Goal: Complete application form: Complete application form

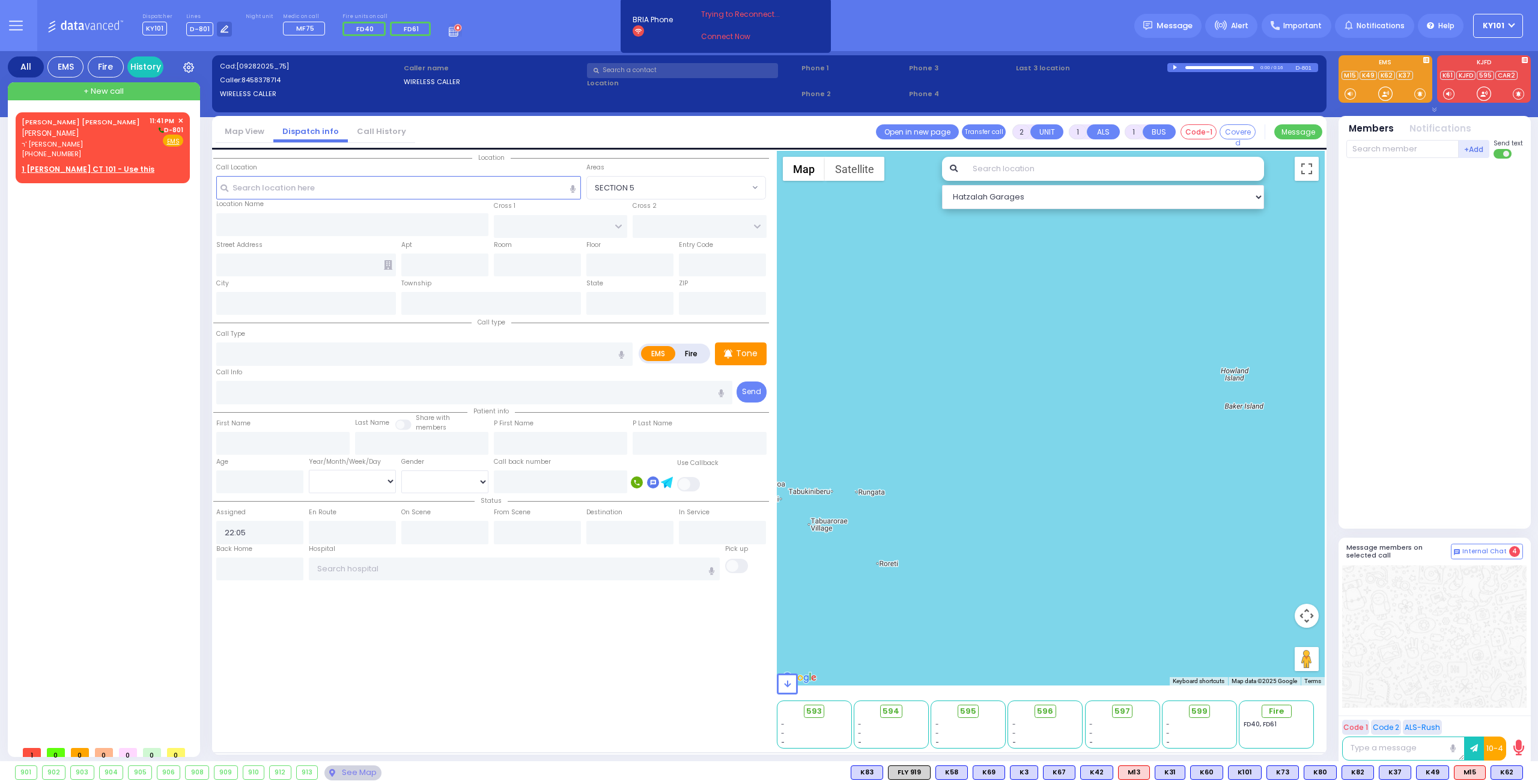
select select
click at [104, 139] on span "ר' [PERSON_NAME]" at bounding box center [83, 144] width 124 height 10
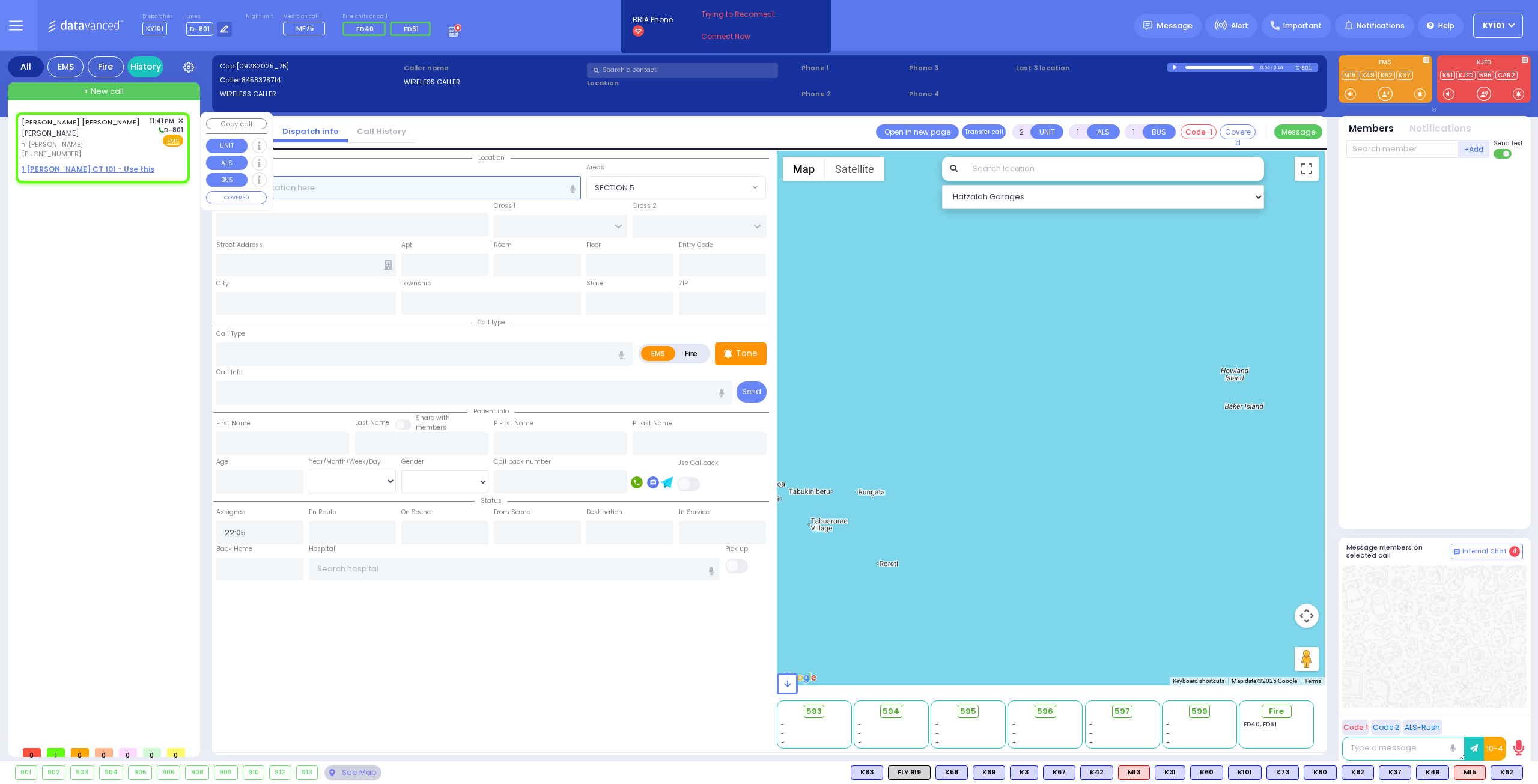
select select
radio input "true"
type input "[PERSON_NAME]"
type input "POLLAK"
select select
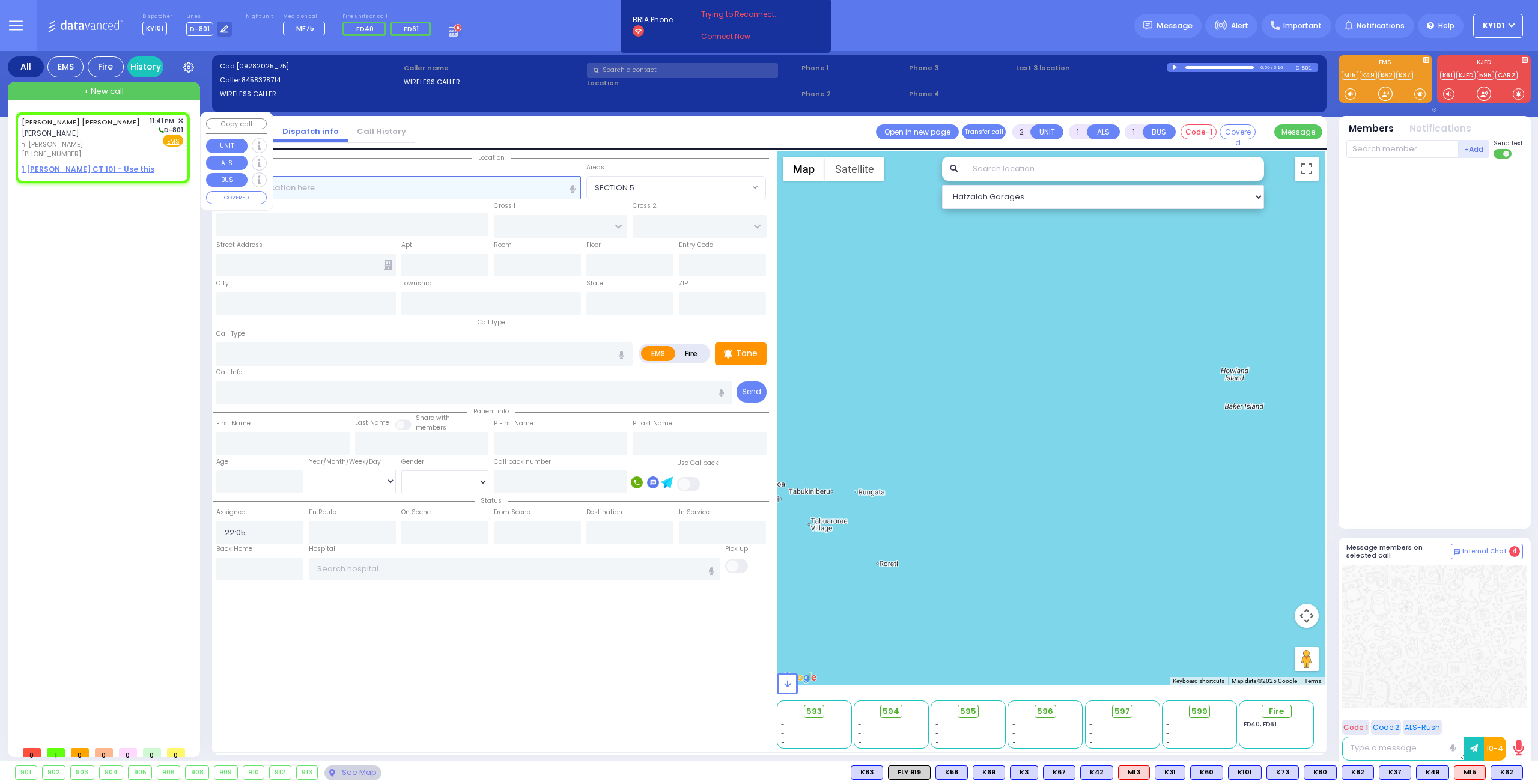
type input "23:41"
select select "Hatzalah Garages"
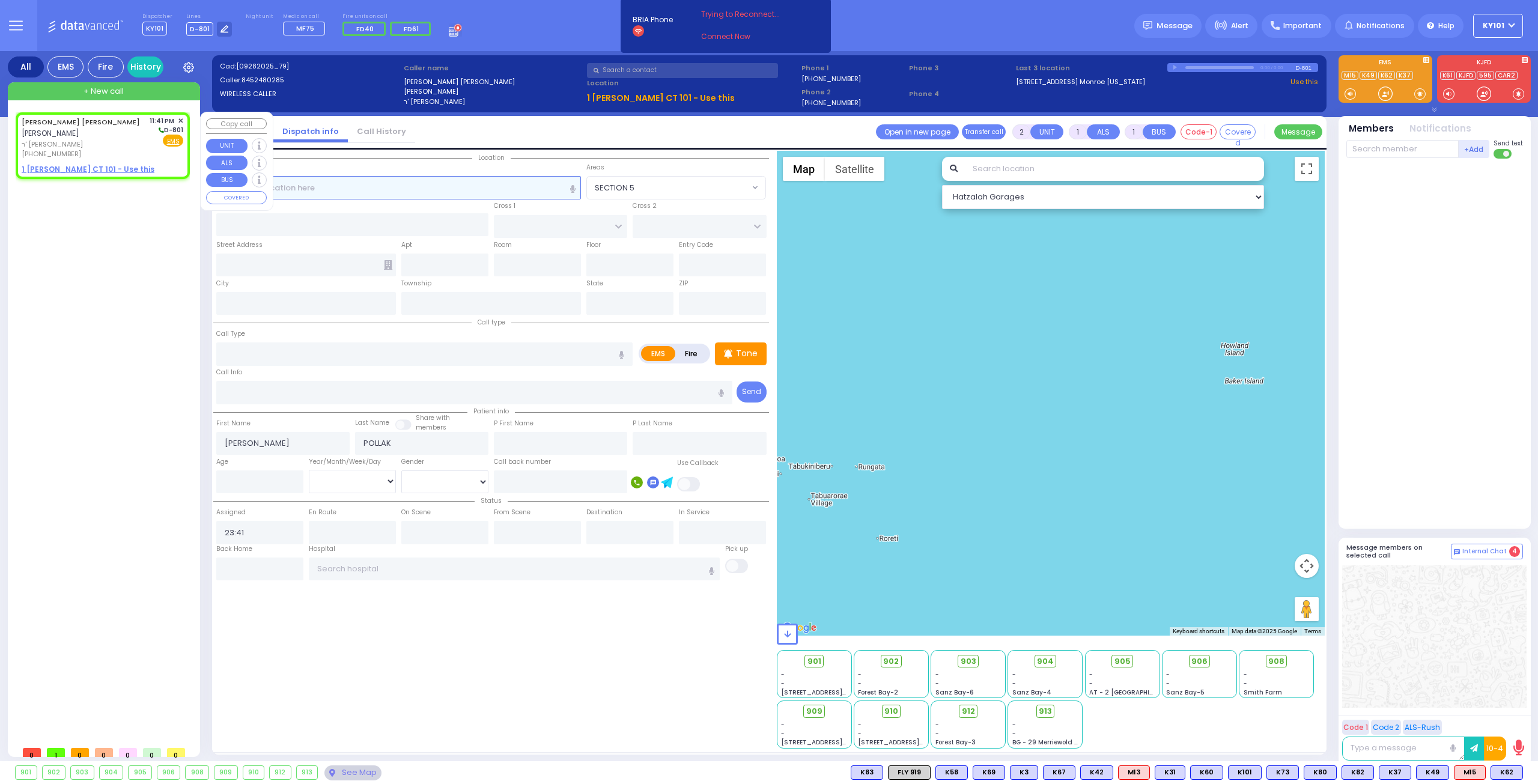
select select
radio input "true"
select select
select select "Hatzalah Garages"
click at [91, 164] on u "1 [PERSON_NAME] CT 101 - Use this" at bounding box center [88, 169] width 133 height 10
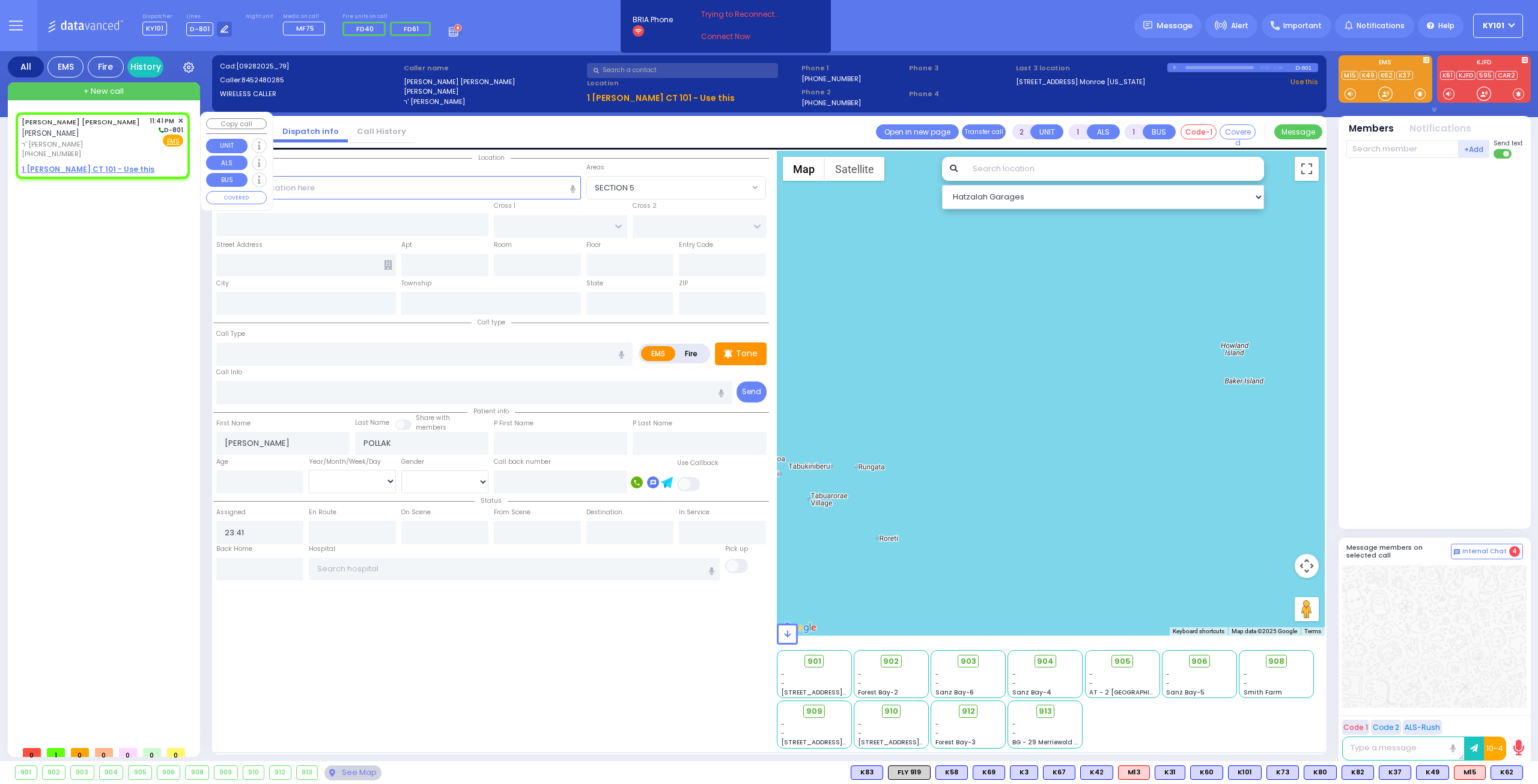
select select
radio input "true"
select select
select select "Hatzalah Garages"
select select
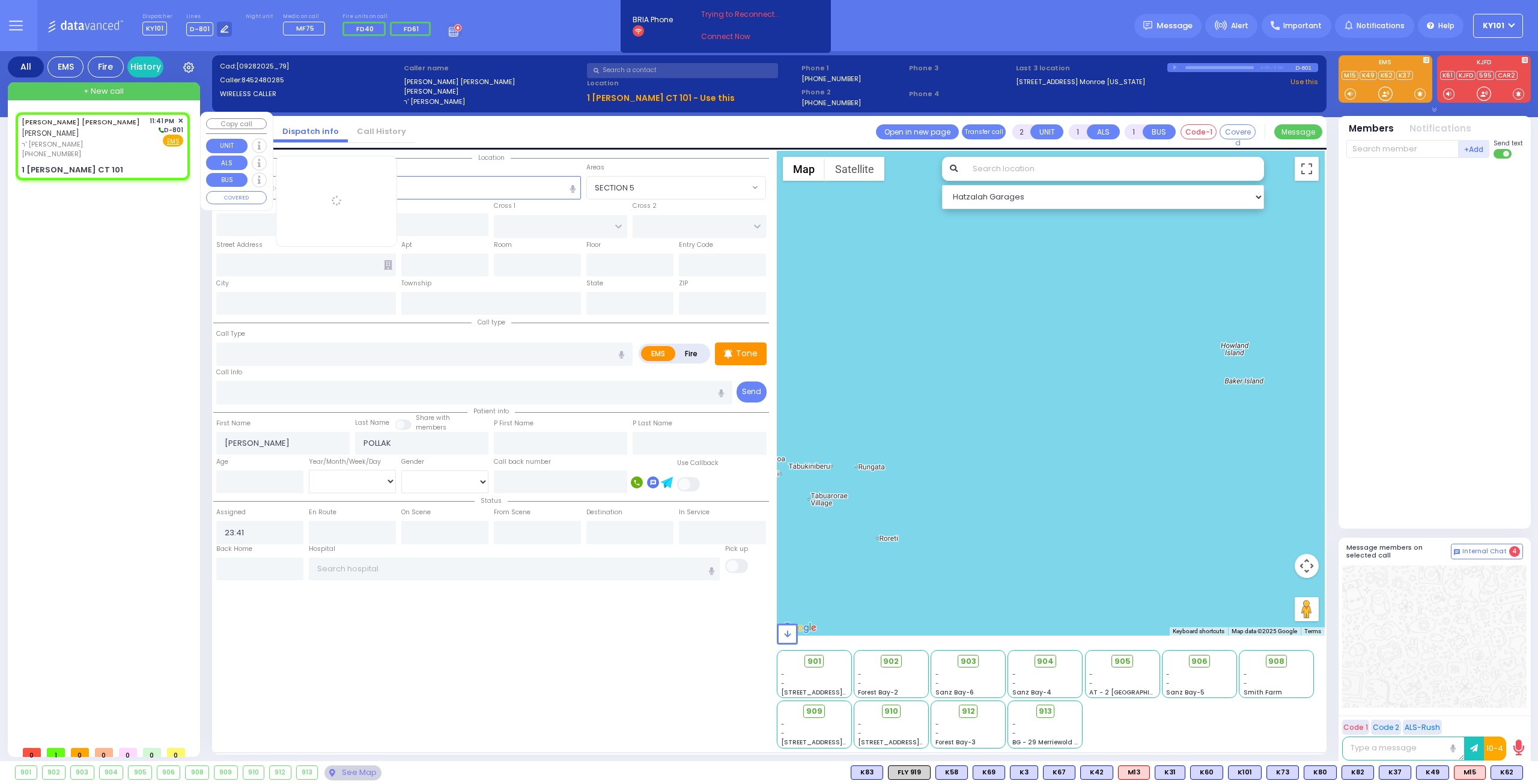
radio input "true"
select select
select select "Hatzalah Garages"
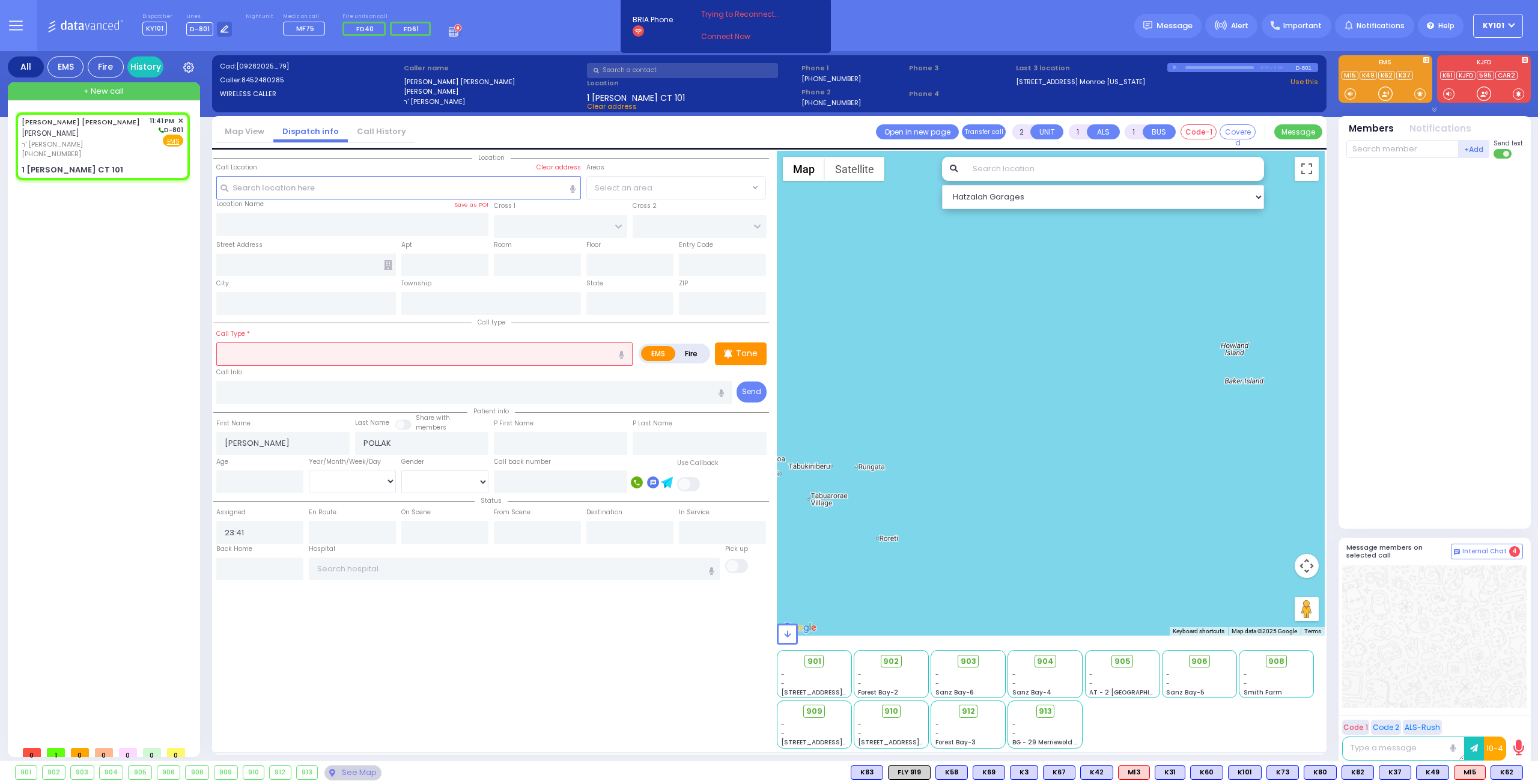
type input "ACRES RD"
type input "1 [PERSON_NAME] CT"
type input "101"
type input "Monroe"
type input "[US_STATE]"
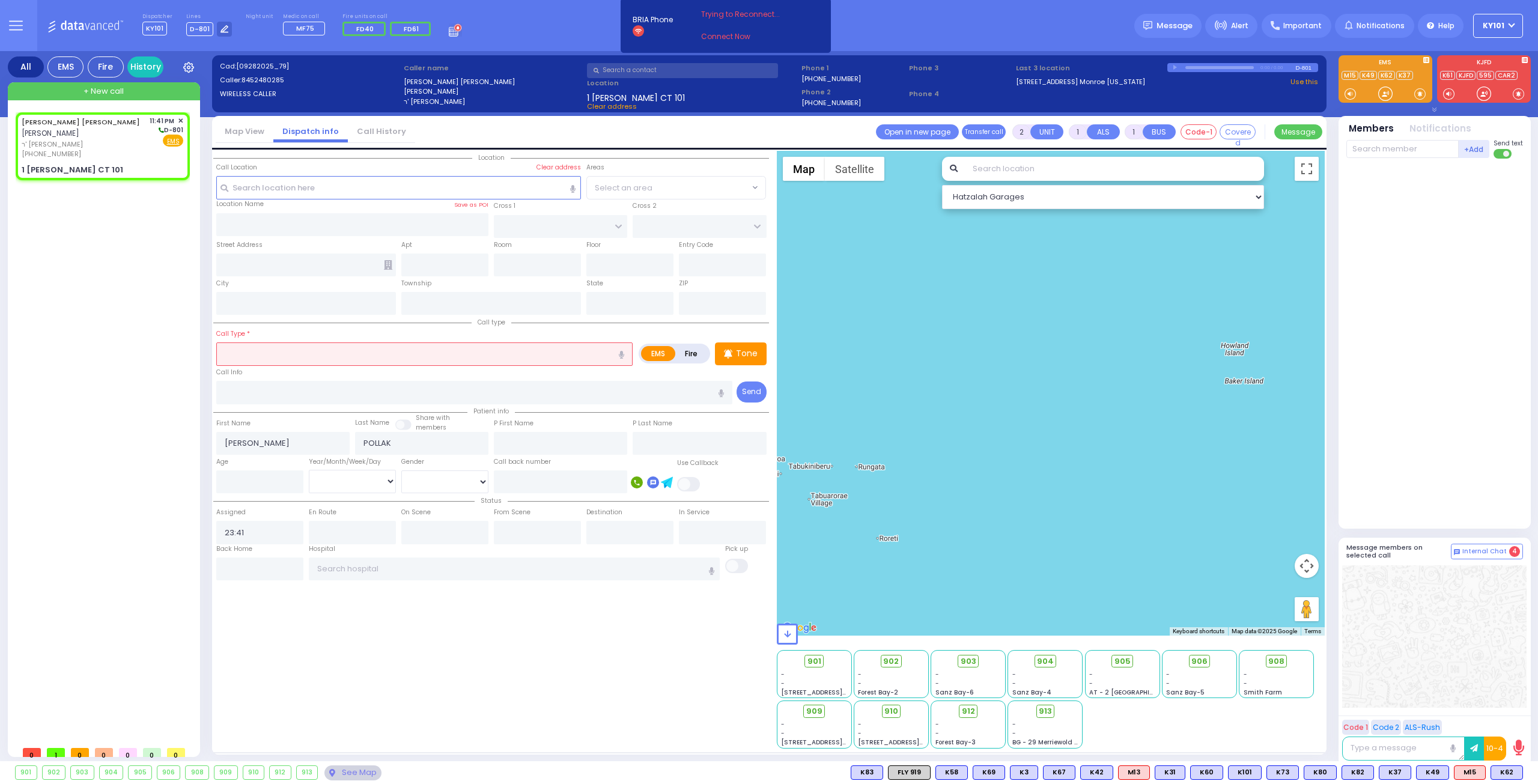
type input "10950"
select select "PALM TREE"
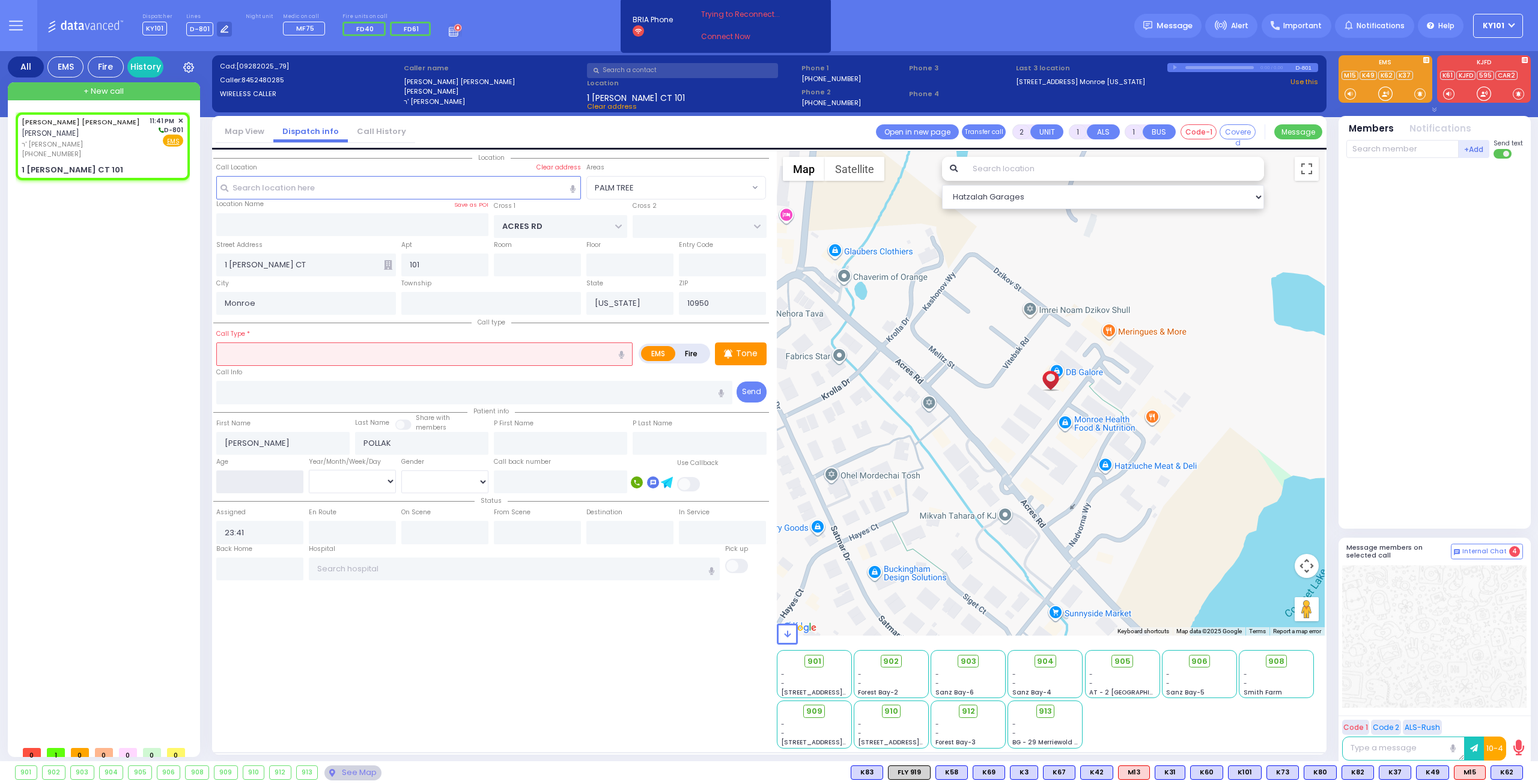
click at [277, 479] on input "number" at bounding box center [260, 482] width 87 height 23
type input "18"
select select "Year"
select select
radio input "true"
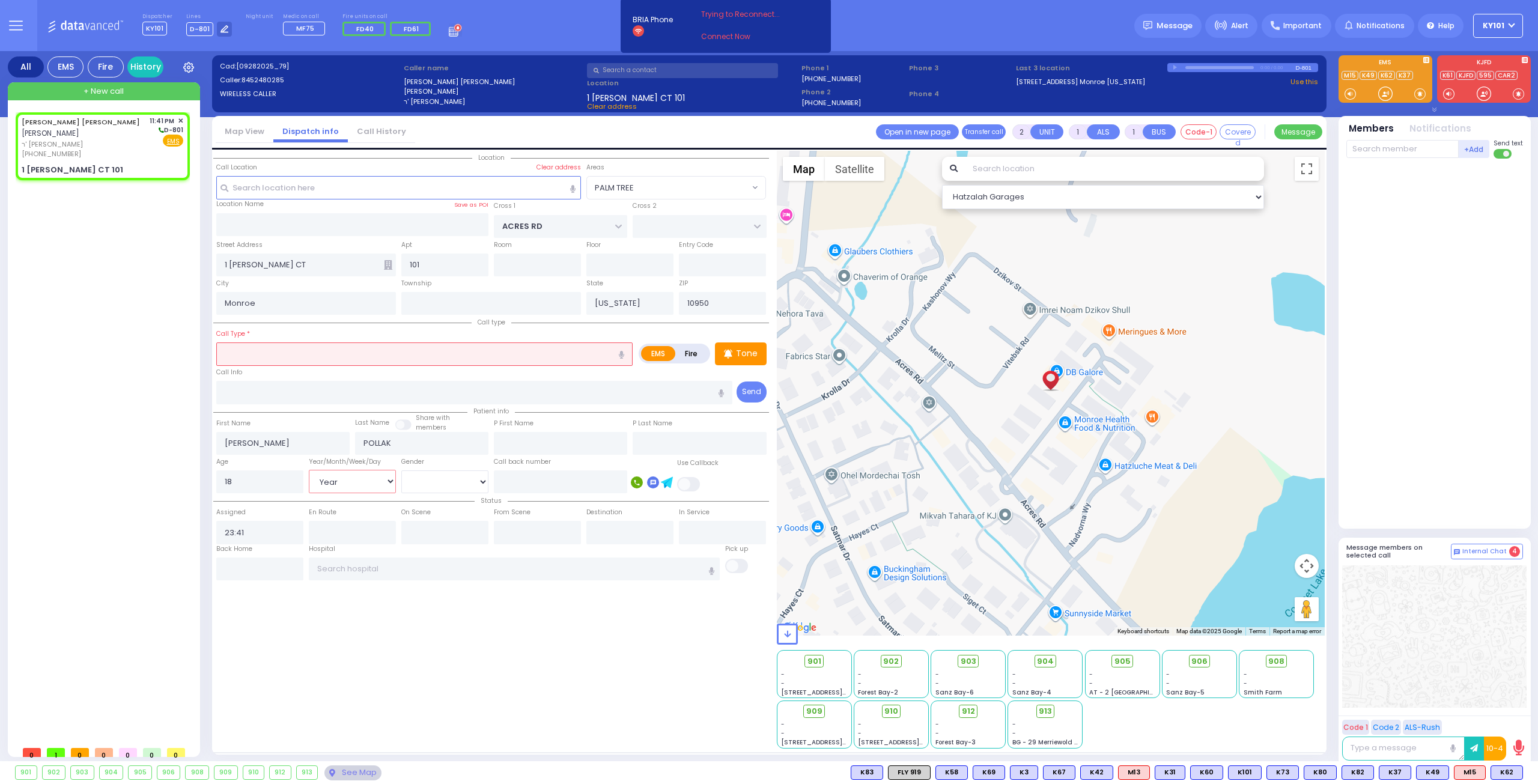
select select "Hatzalah Garages"
select select "PALM TREE"
select select
radio input "true"
select select "Year"
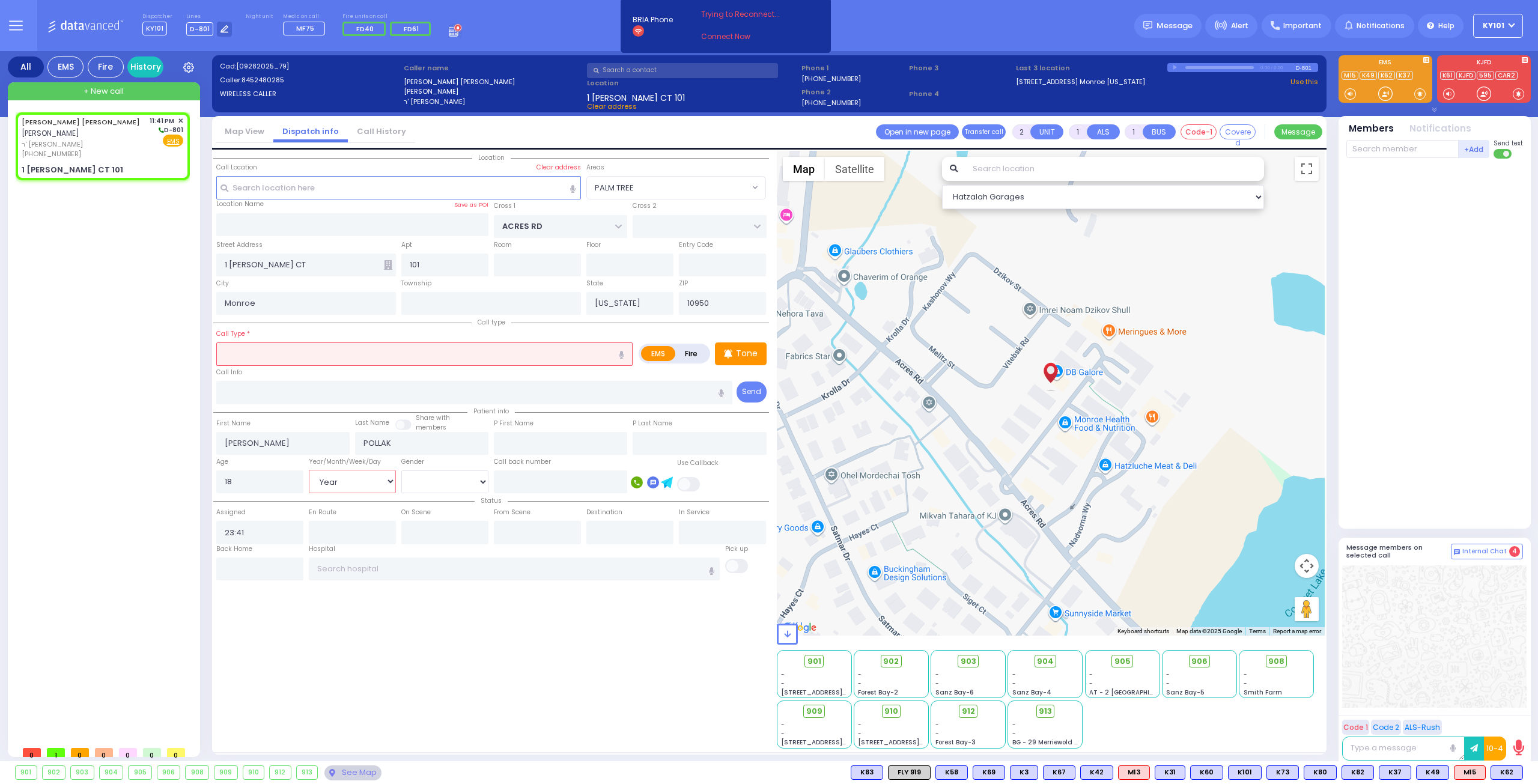
select select "Hatzalah Garages"
select select "PALM TREE"
click at [340, 358] on input "text" at bounding box center [424, 354] width 417 height 23
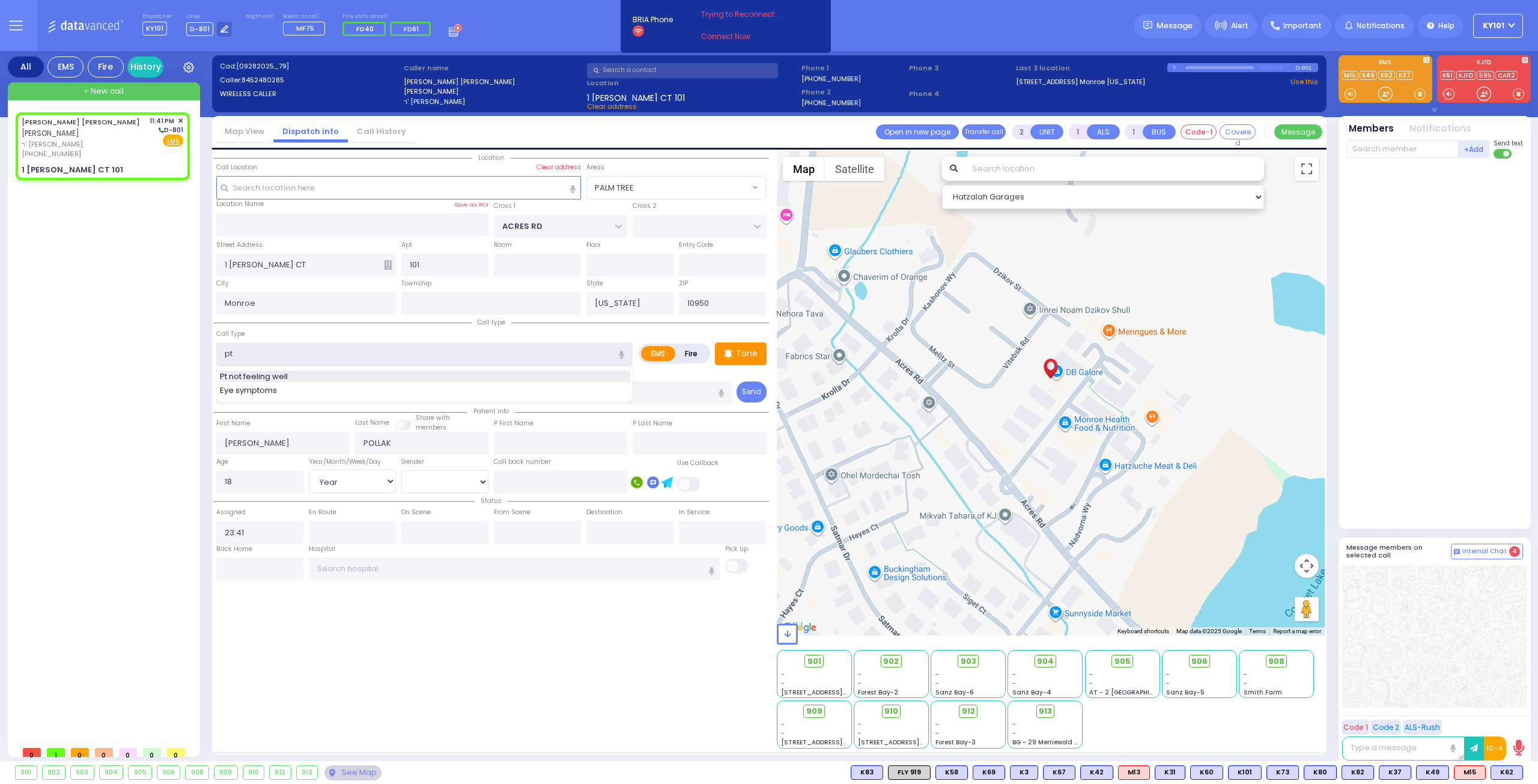
type input "Pt not feeling well"
type input "1"
type input "0"
click at [337, 333] on div "Call Type Pt not feeling well Pt not feeling well" at bounding box center [424, 346] width 417 height 38
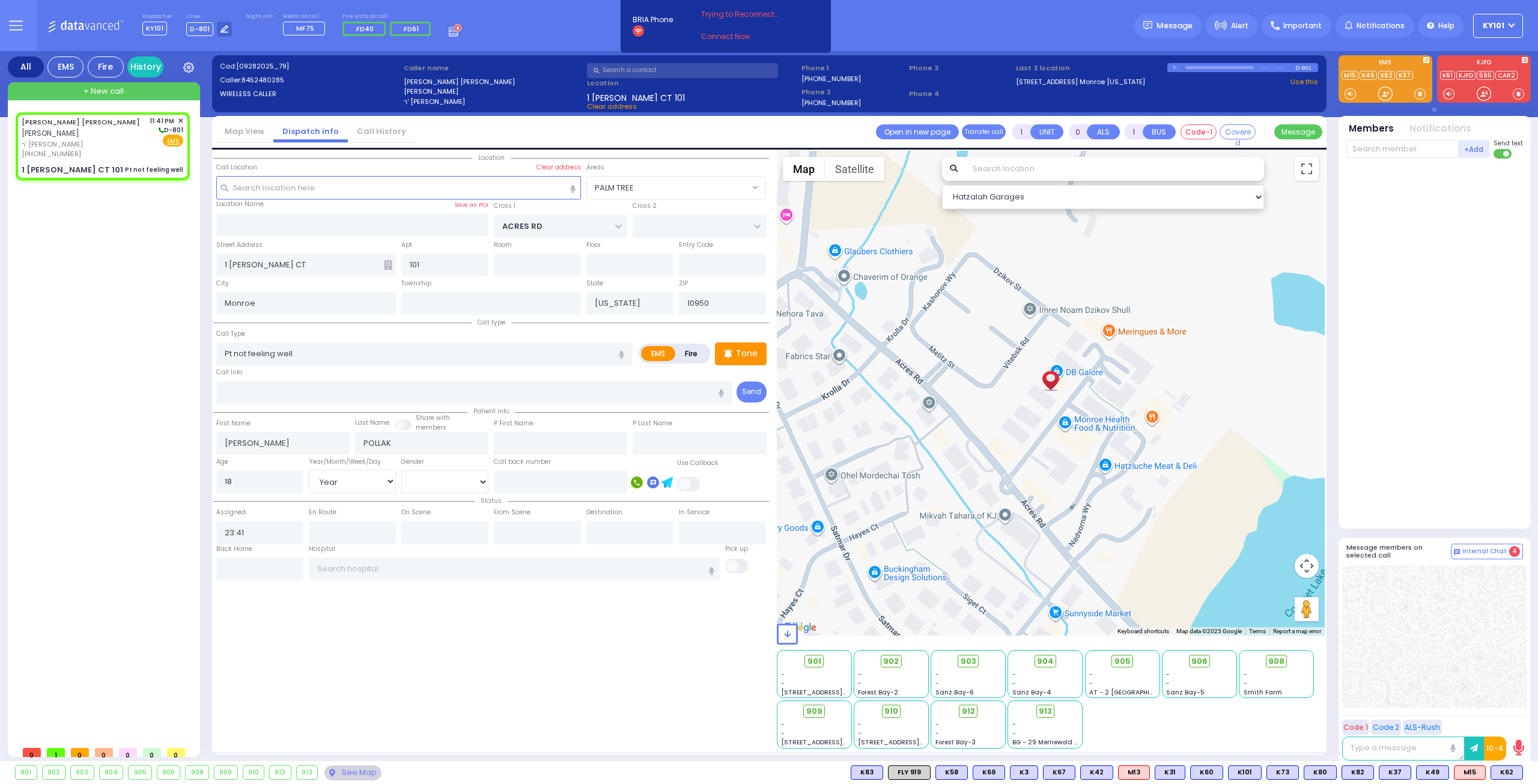
select select
radio input "true"
select select "Year"
select select "Hatzalah Garages"
select select
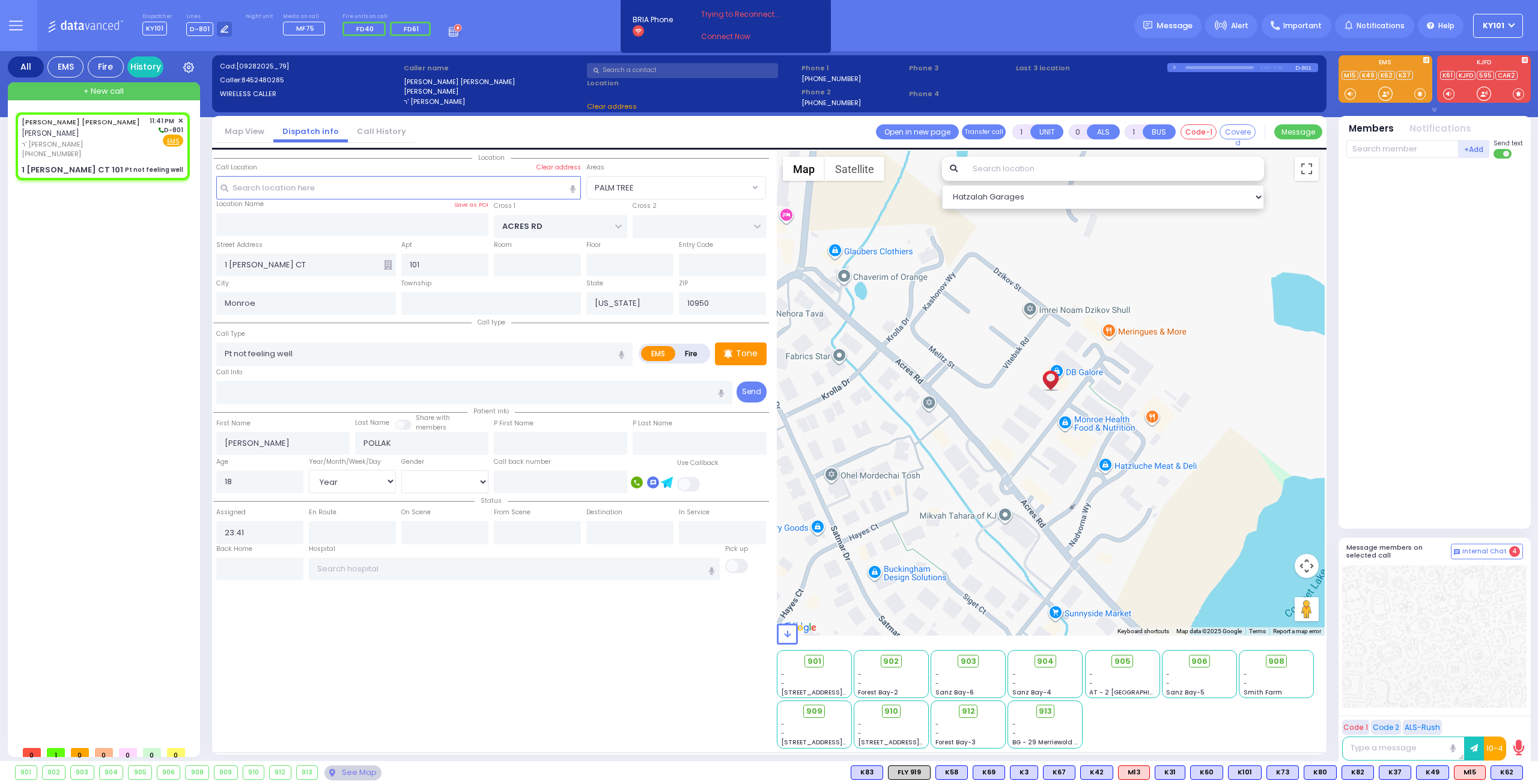
radio input "true"
select select "Year"
select select "Hatzalah Garages"
select select
radio input "true"
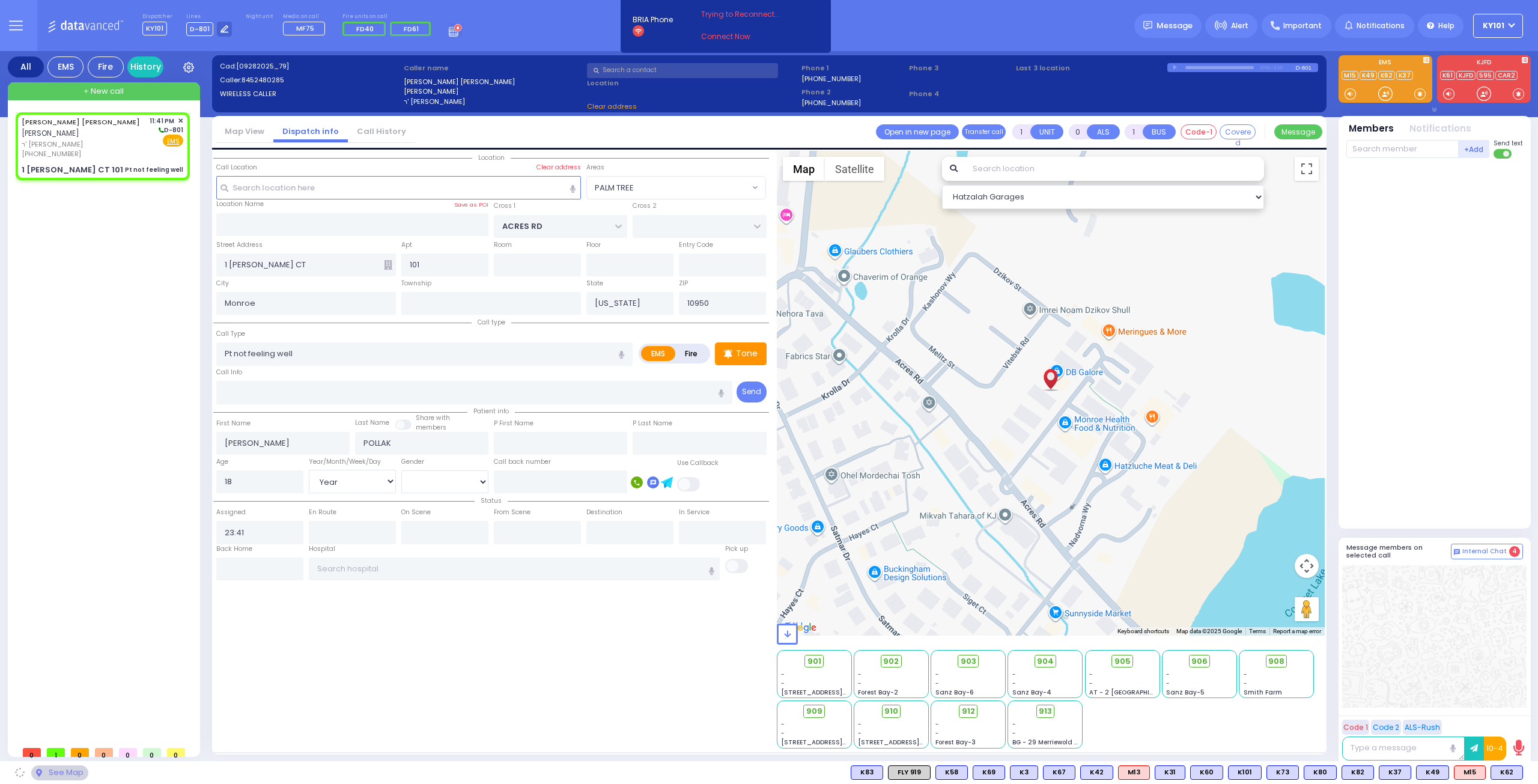
select select "Year"
select select "Hatzalah Garages"
select select "PALM TREE"
click at [446, 480] on select "[DEMOGRAPHIC_DATA] [DEMOGRAPHIC_DATA]" at bounding box center [445, 482] width 87 height 23
select select "[DEMOGRAPHIC_DATA]"
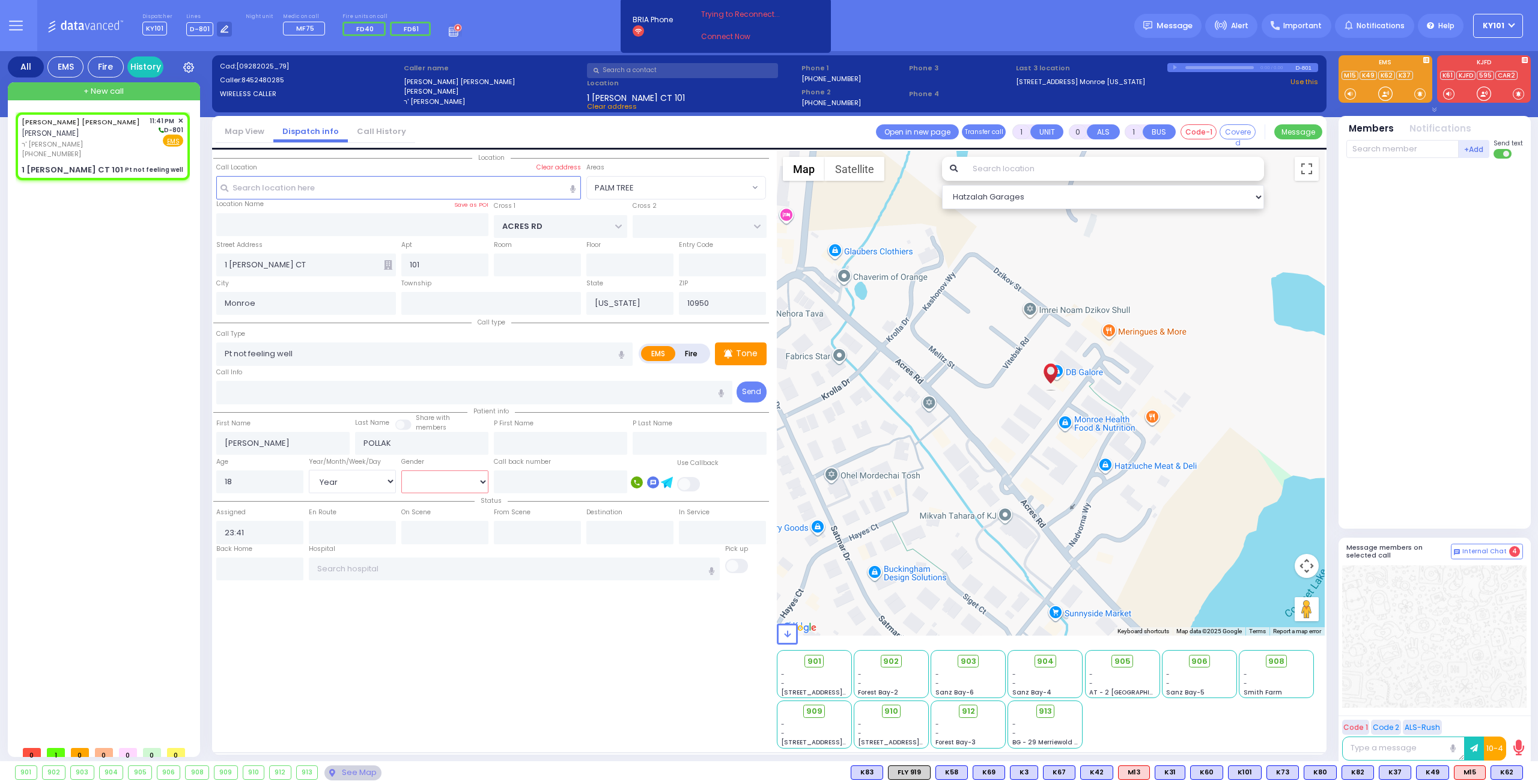
click at [401, 470] on select "[DEMOGRAPHIC_DATA] [DEMOGRAPHIC_DATA]" at bounding box center [445, 482] width 87 height 23
select select
radio input "true"
select select "Year"
select select "[DEMOGRAPHIC_DATA]"
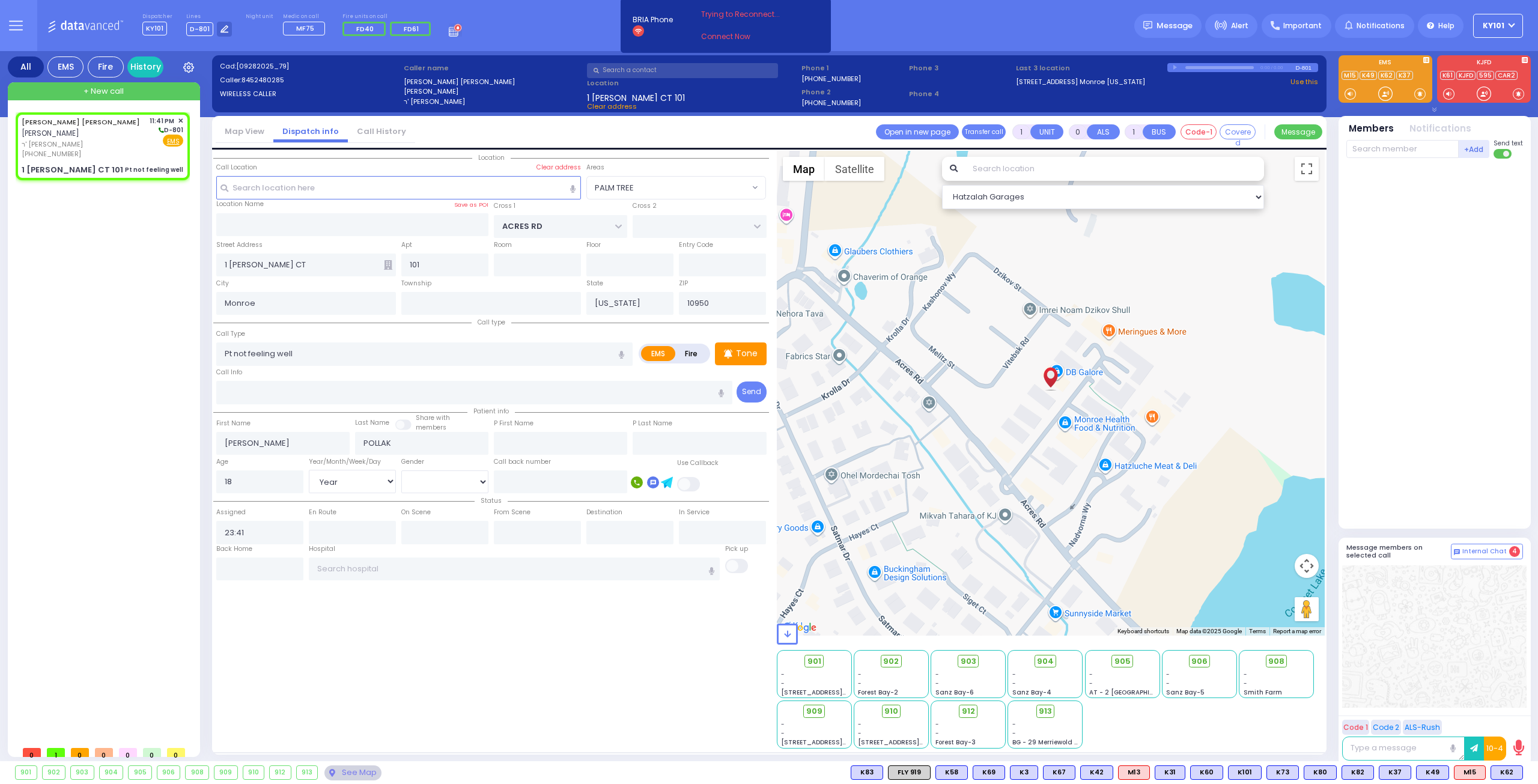
click at [465, 368] on div "Call Info" at bounding box center [475, 385] width 517 height 38
select select "Hatzalah Garages"
select select "PALM TREE"
click at [744, 351] on p "Tone" at bounding box center [747, 354] width 22 height 13
select select
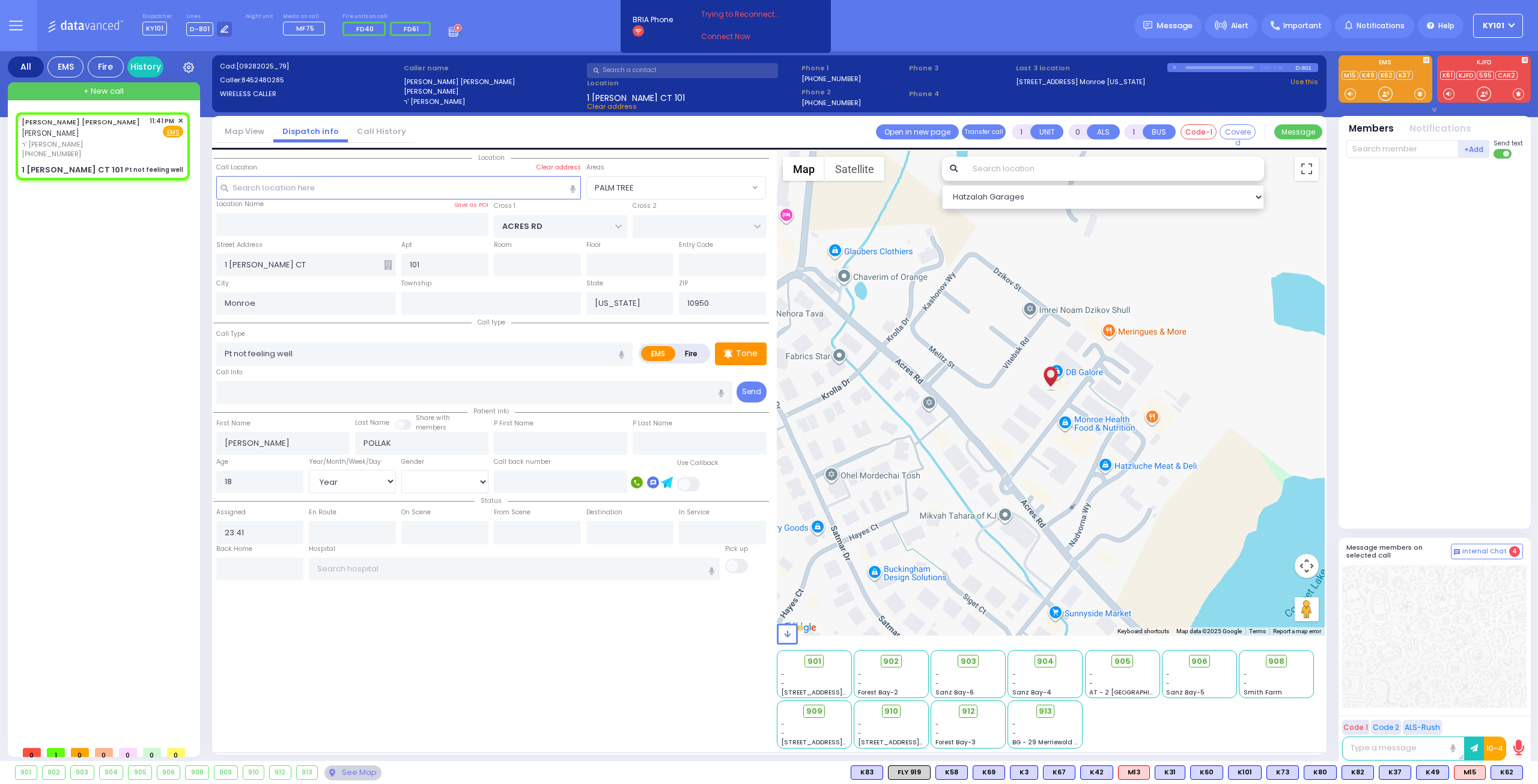
radio input "true"
select select "Year"
select select "[DEMOGRAPHIC_DATA]"
select select "Hatzalah Garages"
select select "PALM TREE"
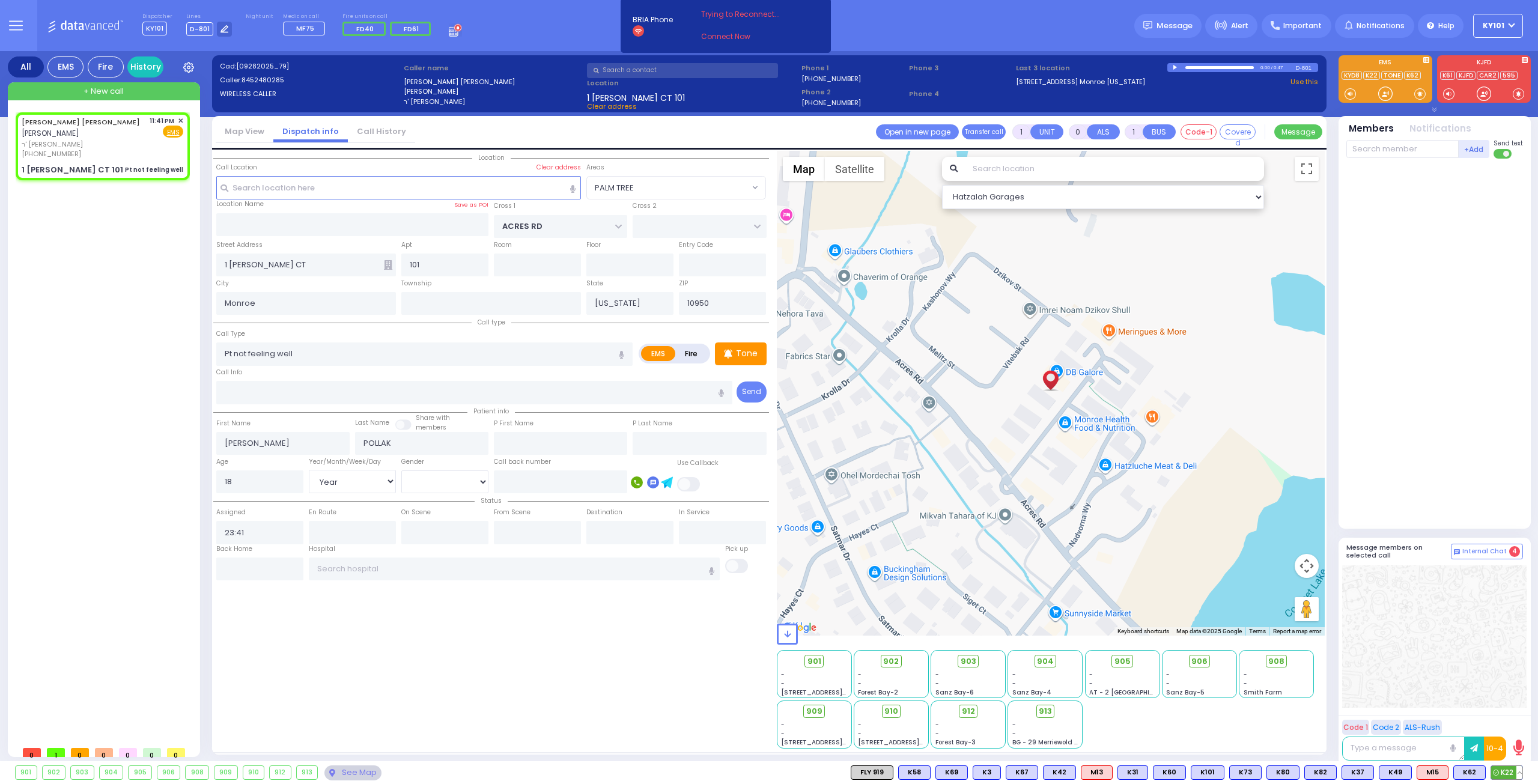
click at [1504, 767] on span "K22" at bounding box center [1507, 772] width 32 height 13
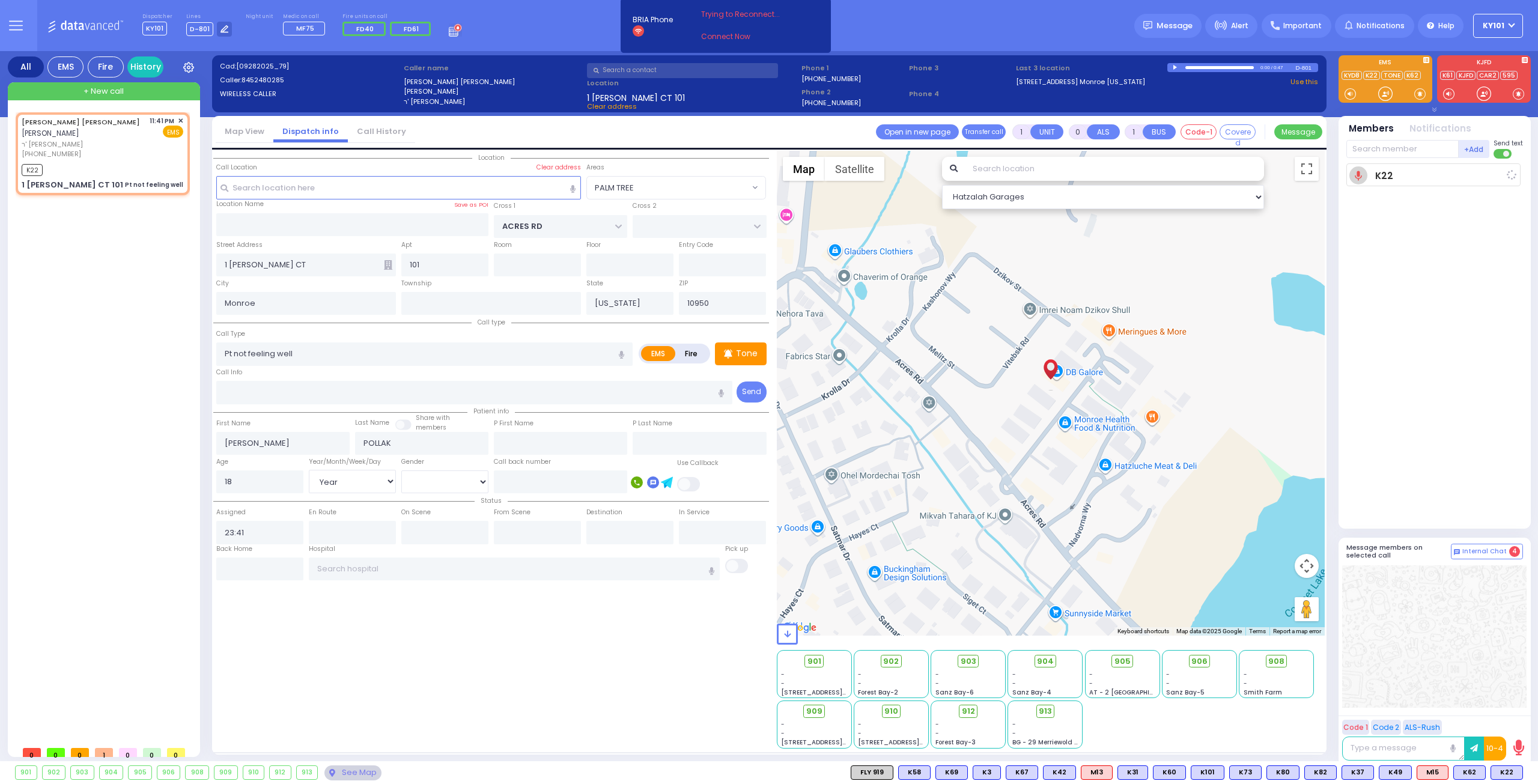
select select
radio input "true"
select select "Year"
select select "[DEMOGRAPHIC_DATA]"
type input "23:43"
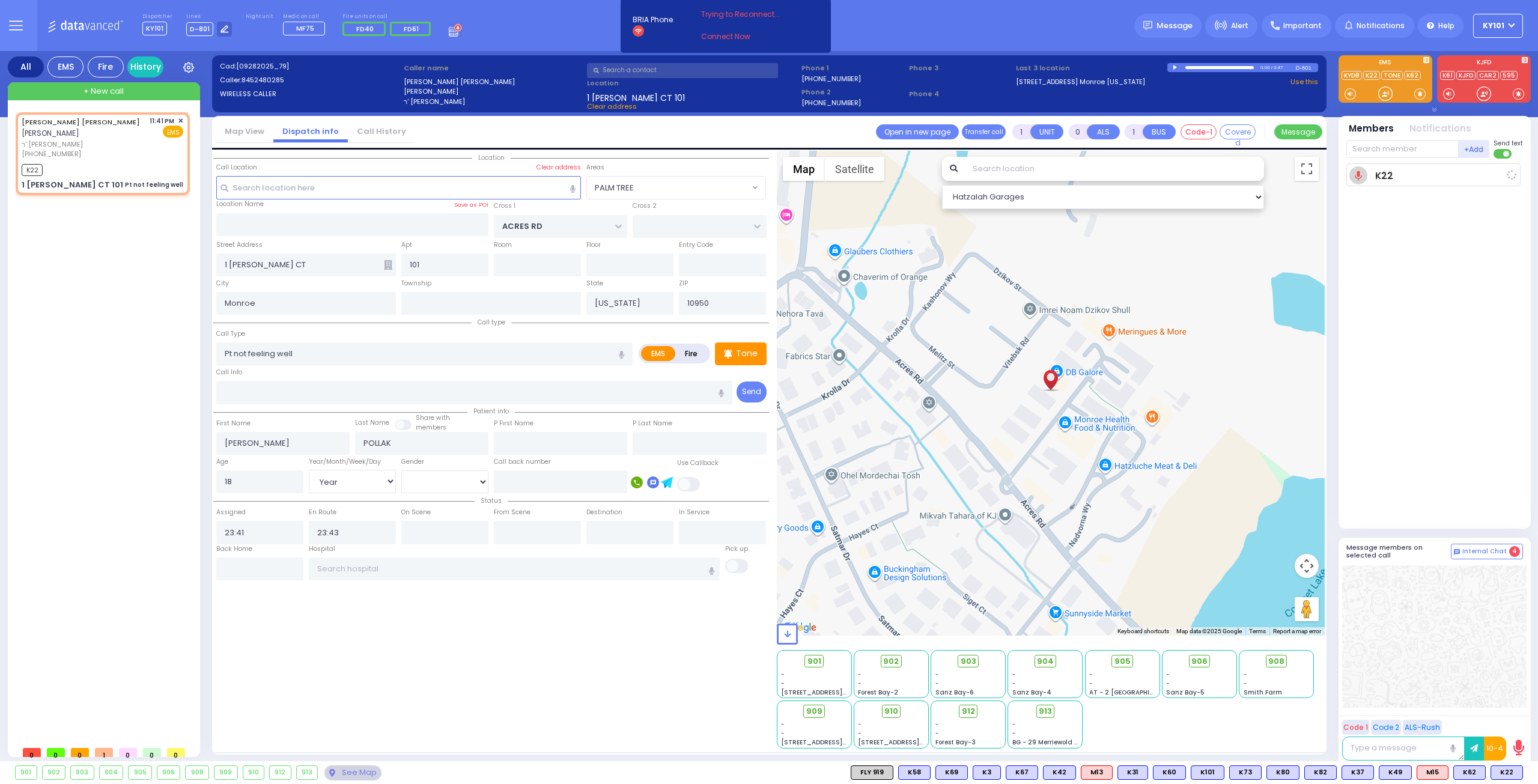
select select "Hatzalah Garages"
select select "PALM TREE"
click at [1502, 773] on span "K66" at bounding box center [1507, 772] width 32 height 13
select select
radio input "true"
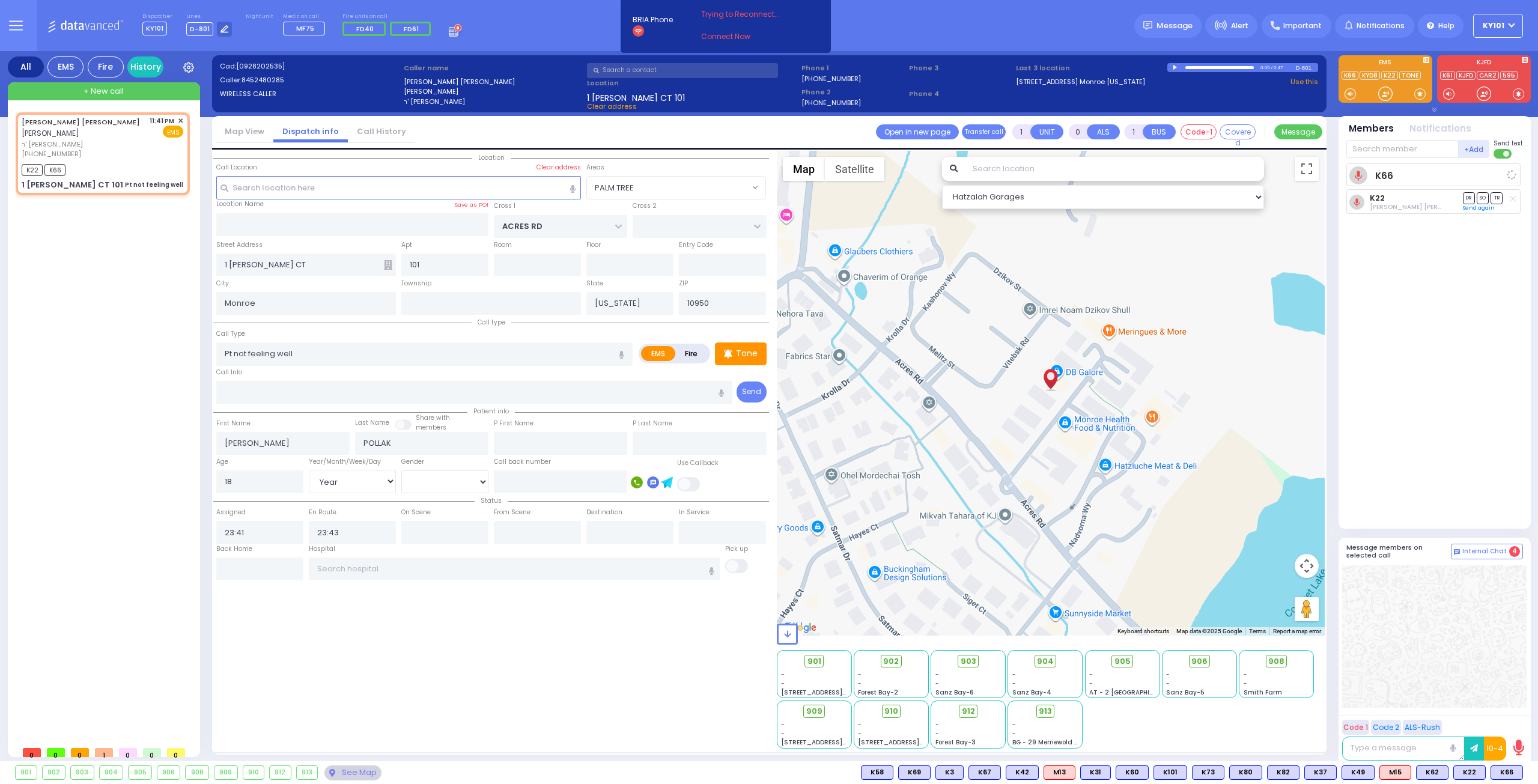
select select "Year"
select select "[DEMOGRAPHIC_DATA]"
select select "Hatzalah Garages"
select select "PALM TREE"
click at [1509, 770] on span "MF75" at bounding box center [1504, 772] width 36 height 13
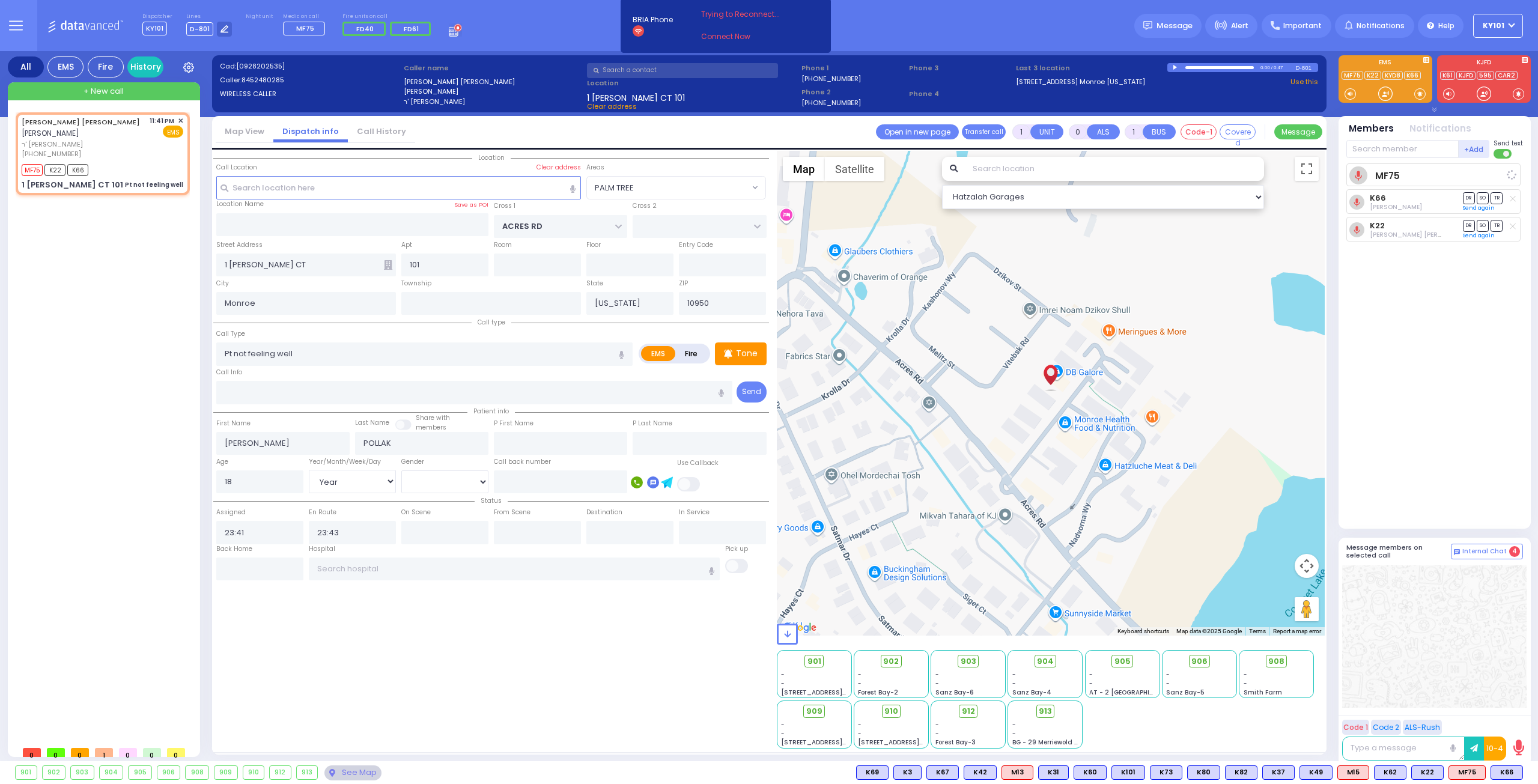
select select
radio input "true"
select select "Year"
select select "[DEMOGRAPHIC_DATA]"
select select "Hatzalah Garages"
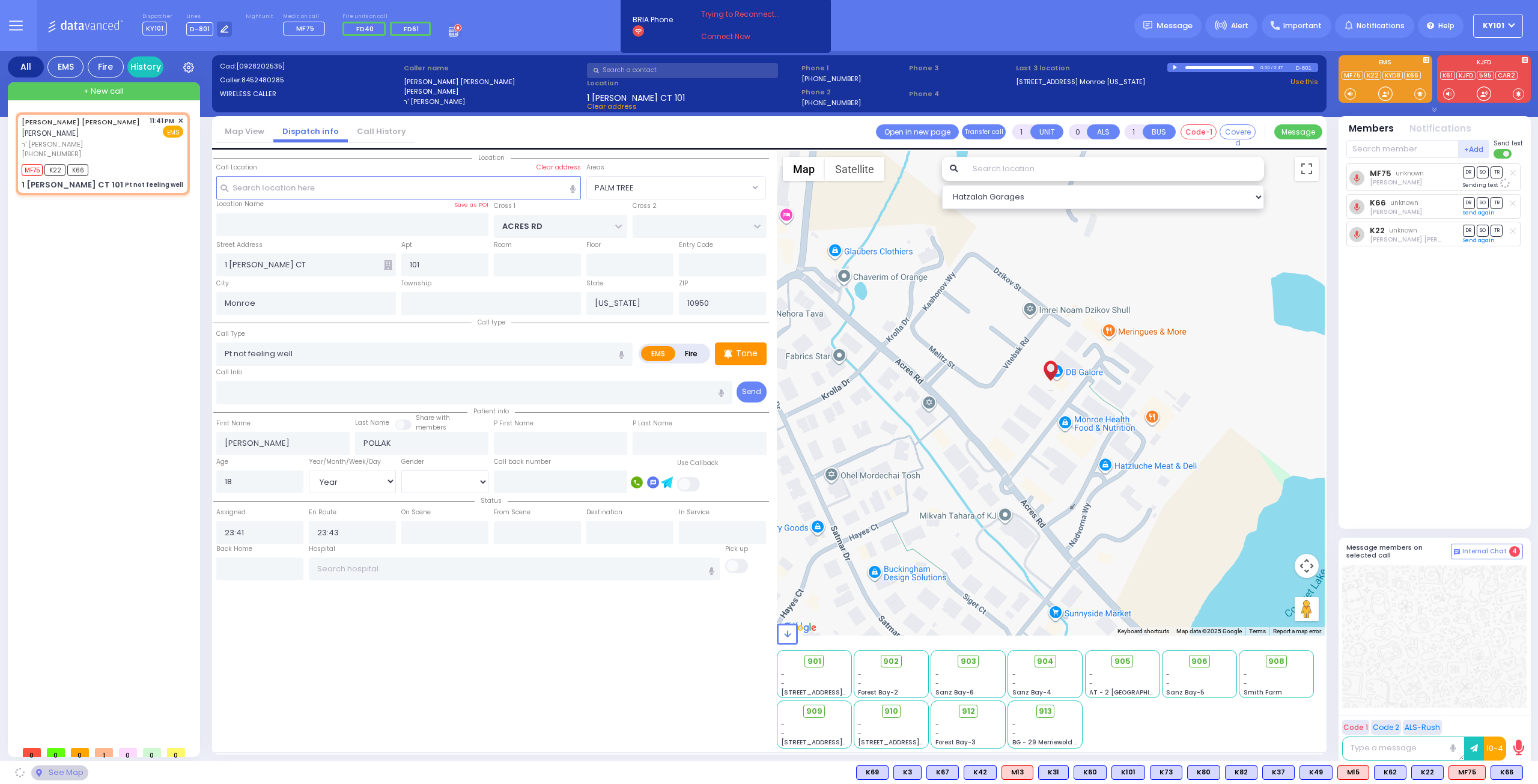
select select "PALM TREE"
click at [1505, 775] on span "K68" at bounding box center [1507, 772] width 32 height 13
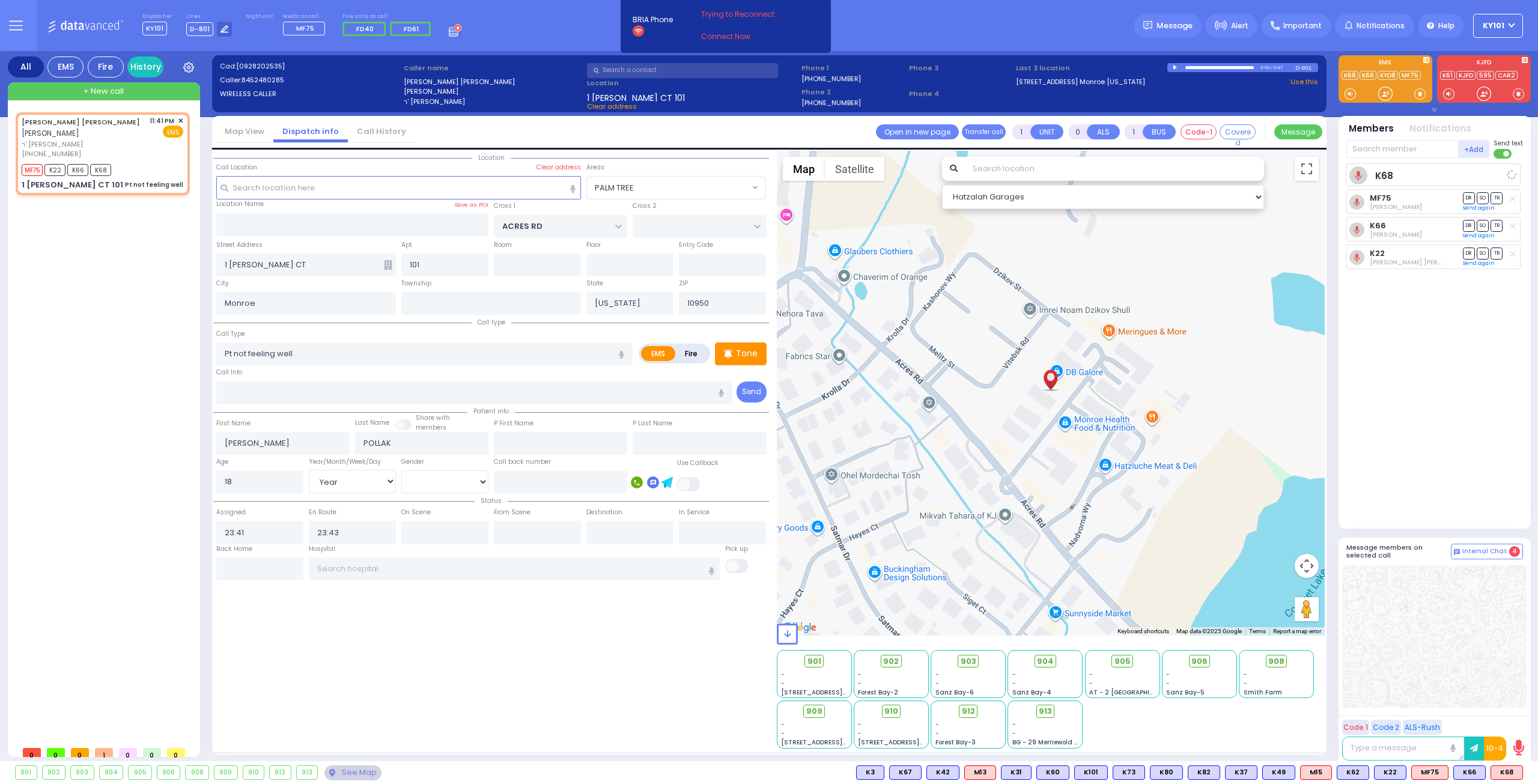
select select
radio input "true"
select select "Year"
select select "[DEMOGRAPHIC_DATA]"
select select "Hatzalah Garages"
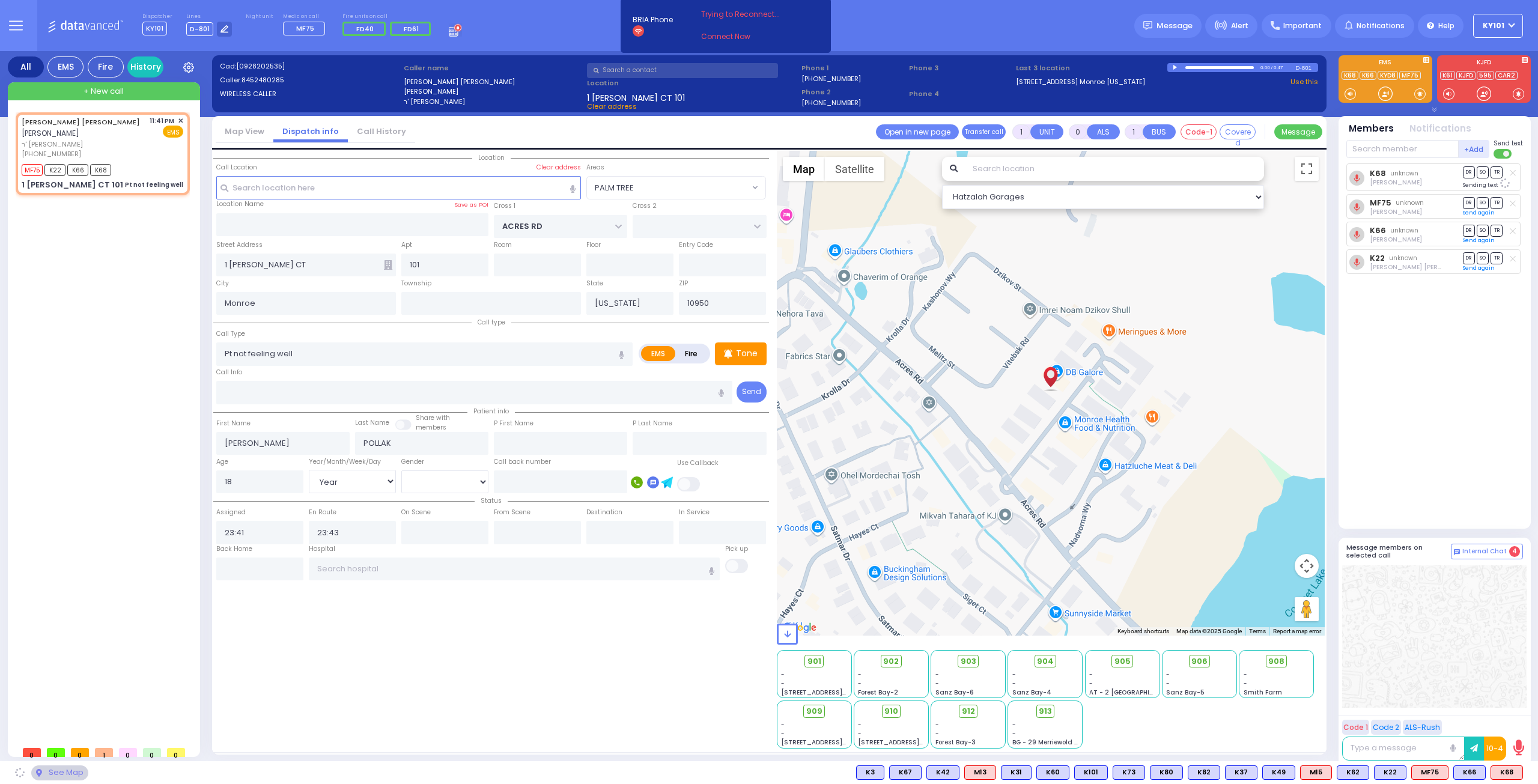
select select "PALM TREE"
click at [967, 663] on span "903" at bounding box center [973, 661] width 15 height 12
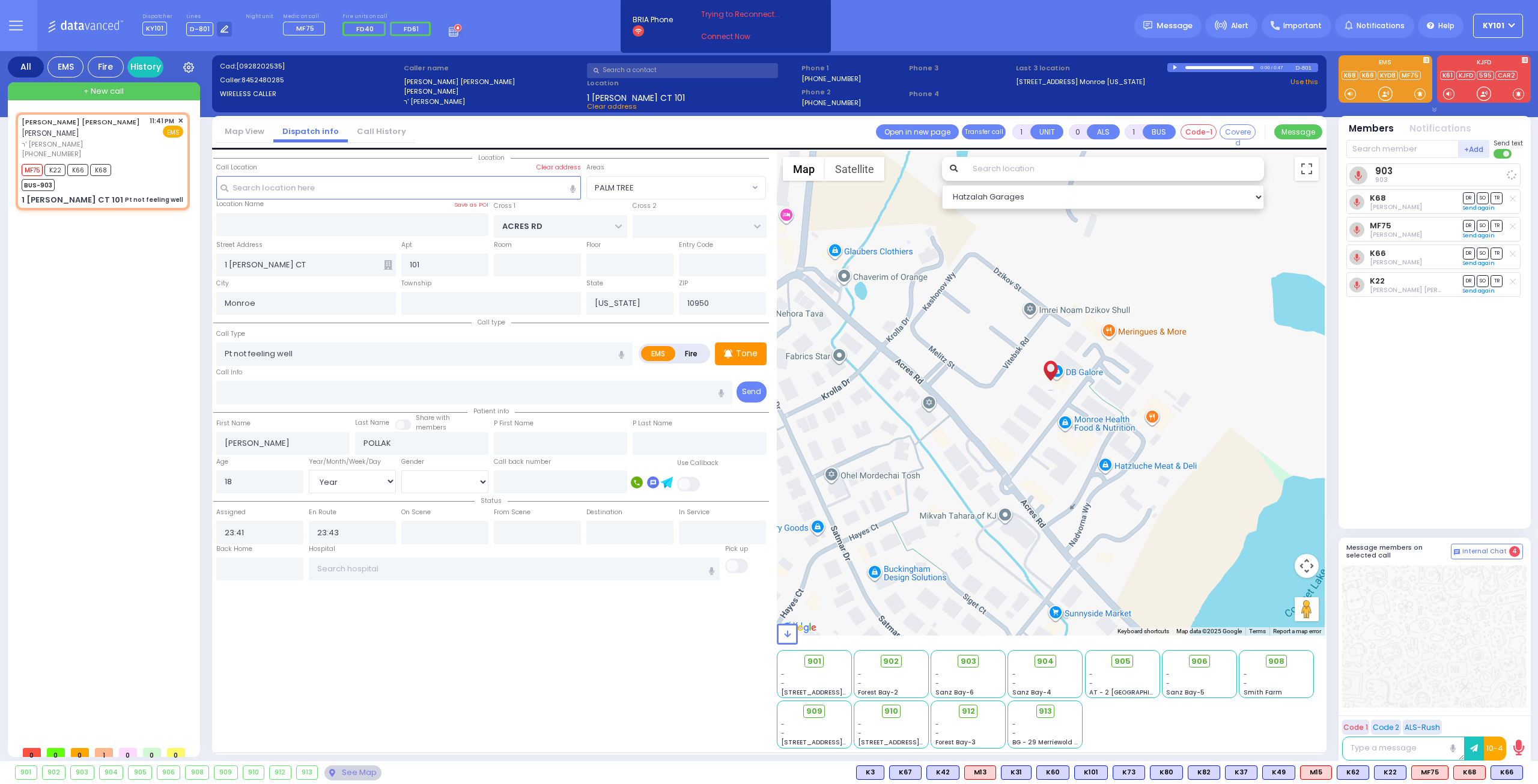
select select
radio input "true"
select select "Year"
select select "[DEMOGRAPHIC_DATA]"
select select "Hatzalah Garages"
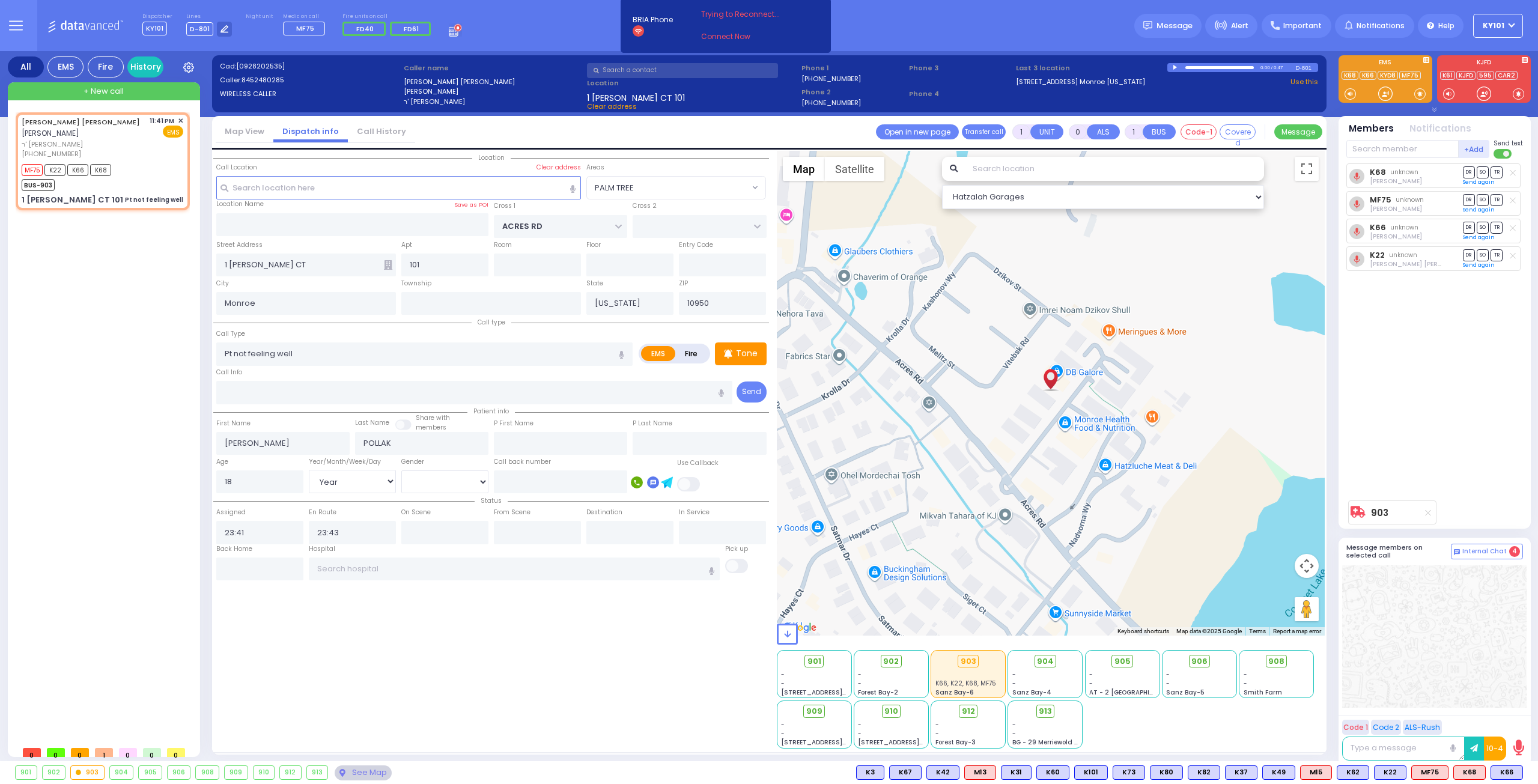
select select "PALM TREE"
